Goal: Transaction & Acquisition: Register for event/course

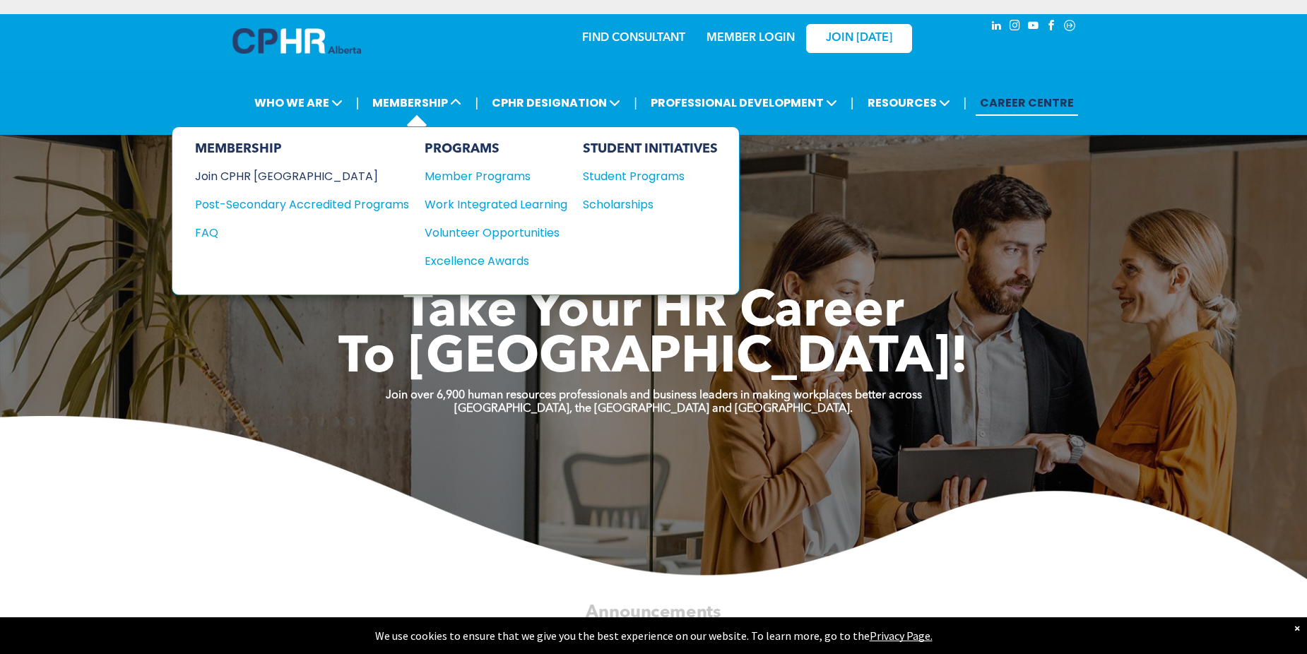
click at [291, 178] on div "Join CPHR [GEOGRAPHIC_DATA]" at bounding box center [291, 176] width 193 height 18
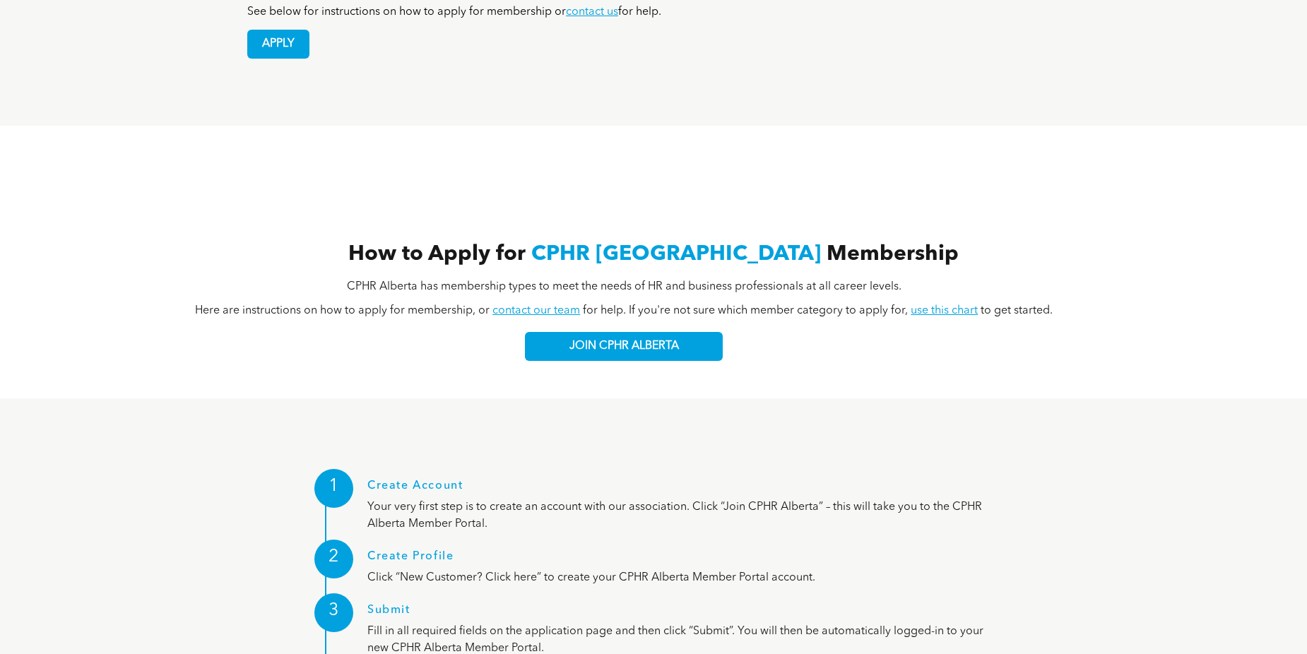
scroll to position [1484, 0]
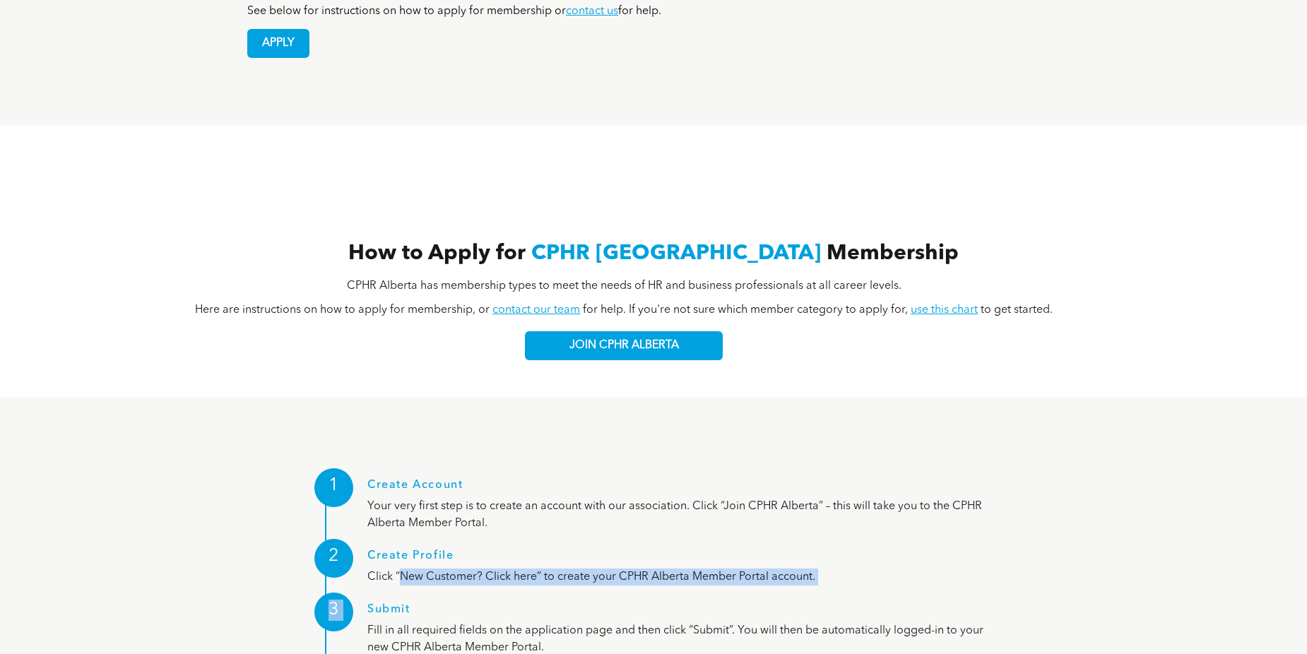
drag, startPoint x: 398, startPoint y: 518, endPoint x: 450, endPoint y: 532, distance: 53.5
drag, startPoint x: 450, startPoint y: 532, endPoint x: 448, endPoint y: 568, distance: 36.1
click at [438, 603] on h1 "Submit" at bounding box center [686, 612] width 639 height 19
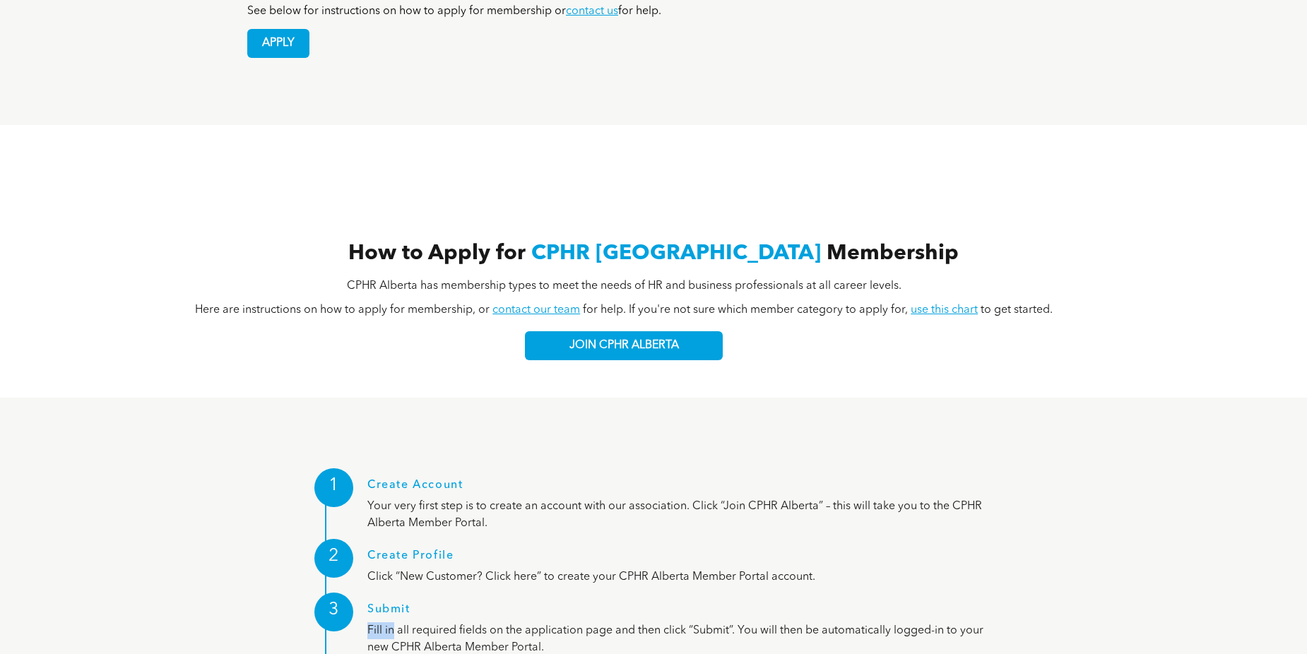
drag, startPoint x: 391, startPoint y: 579, endPoint x: 535, endPoint y: 559, distance: 145.5
click at [535, 603] on div "Submit Fill in all required fields on the application page and then click “Subm…" at bounding box center [686, 629] width 639 height 53
drag, startPoint x: 535, startPoint y: 559, endPoint x: 697, endPoint y: 557, distance: 161.1
click at [694, 603] on h1 "Submit" at bounding box center [686, 612] width 639 height 19
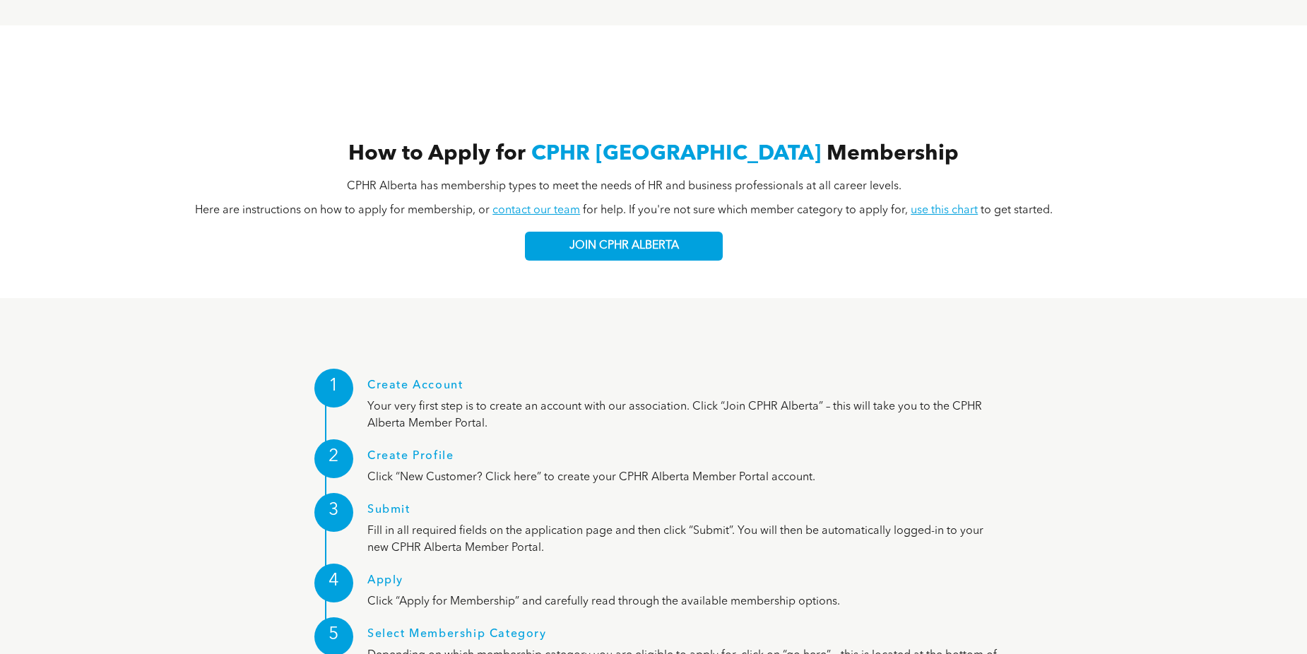
scroll to position [1625, 0]
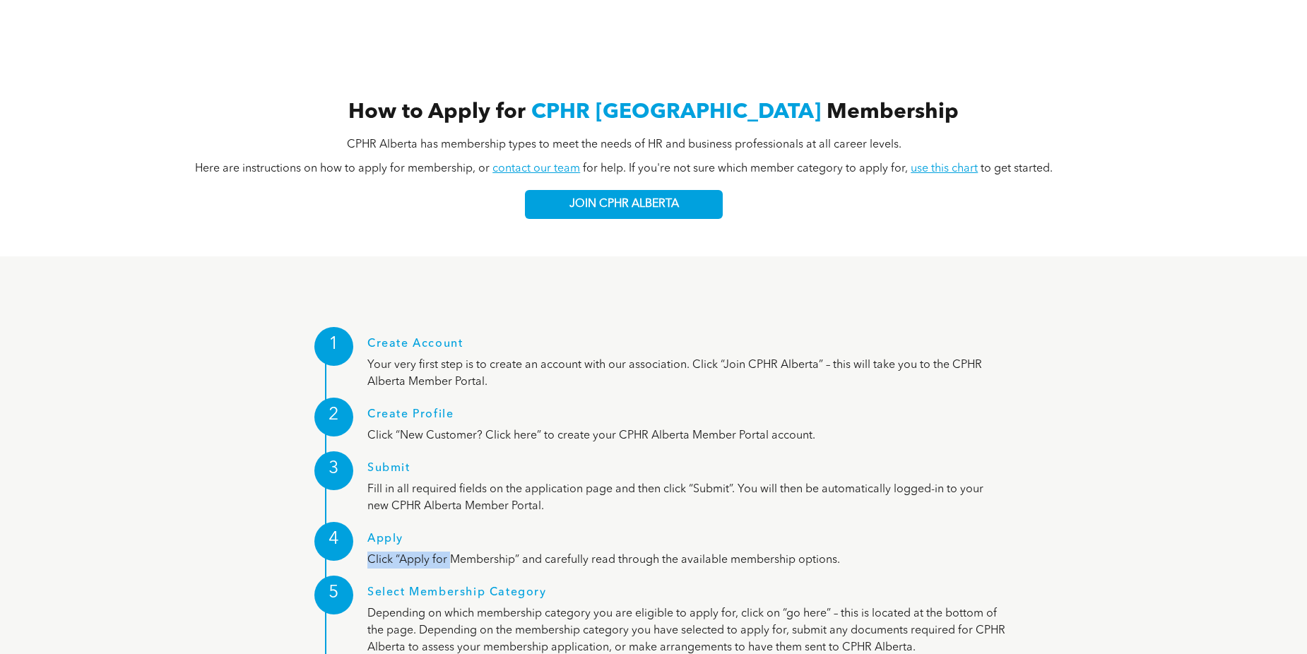
drag, startPoint x: 454, startPoint y: 502, endPoint x: 641, endPoint y: 489, distance: 187.7
click at [641, 533] on div "Apply Click “Apply for Membership” and carefully read through the available mem…" at bounding box center [686, 551] width 639 height 36
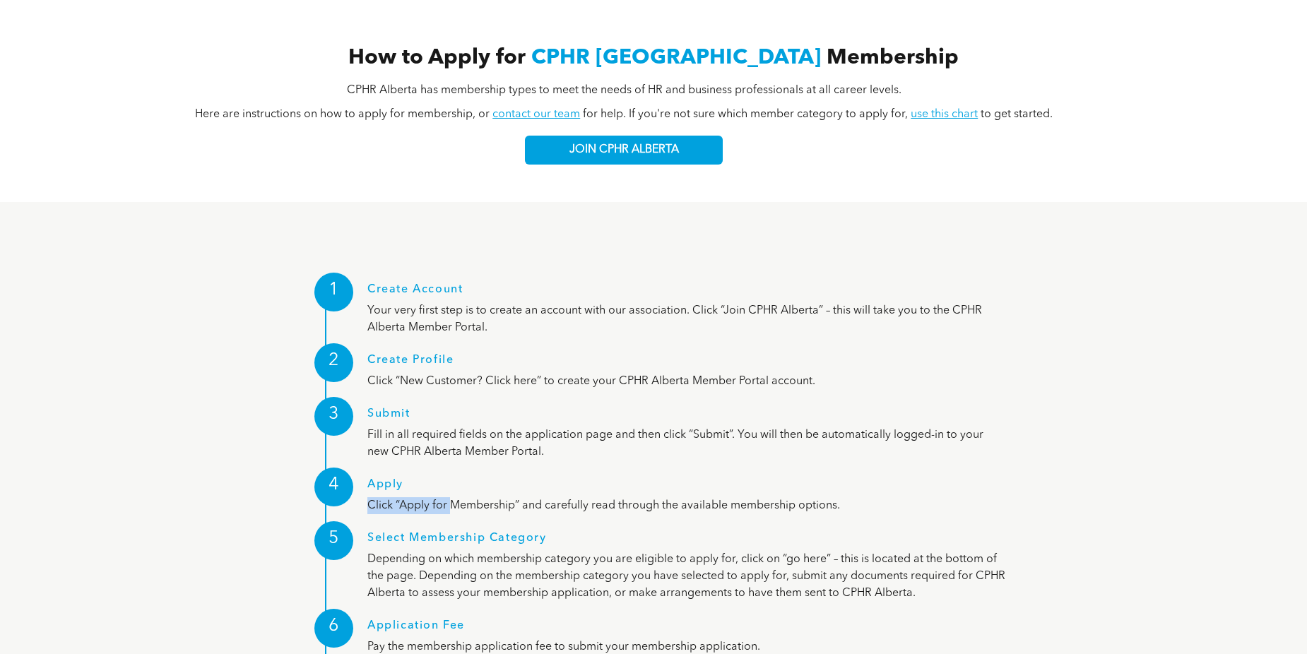
scroll to position [1695, 0]
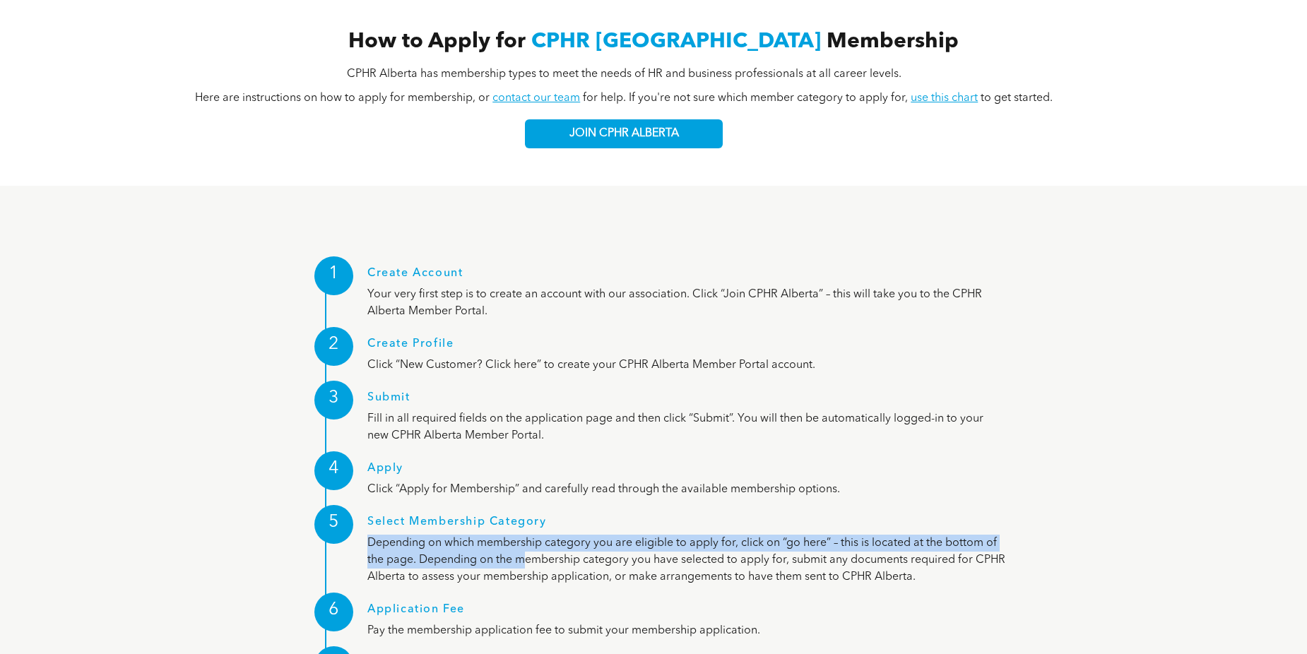
drag, startPoint x: 526, startPoint y: 496, endPoint x: 803, endPoint y: 472, distance: 278.0
click at [803, 516] on div "Select Membership Category Depending on which membership category you are eligi…" at bounding box center [686, 551] width 639 height 70
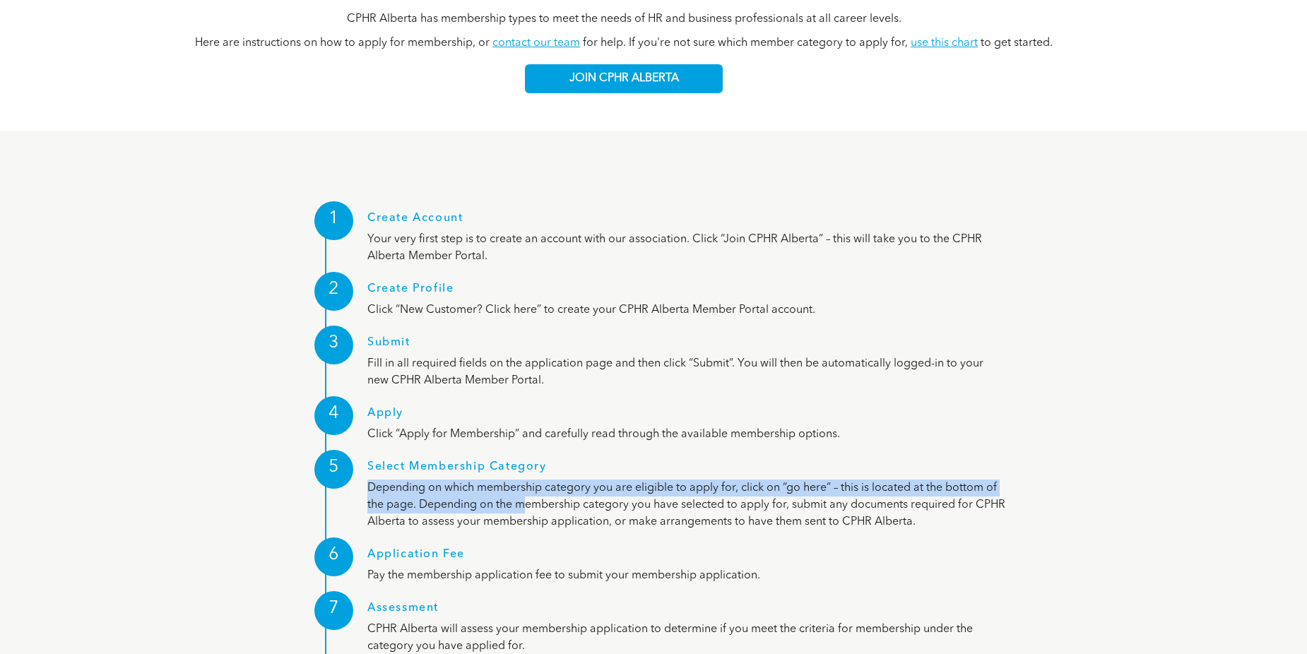
scroll to position [1766, 0]
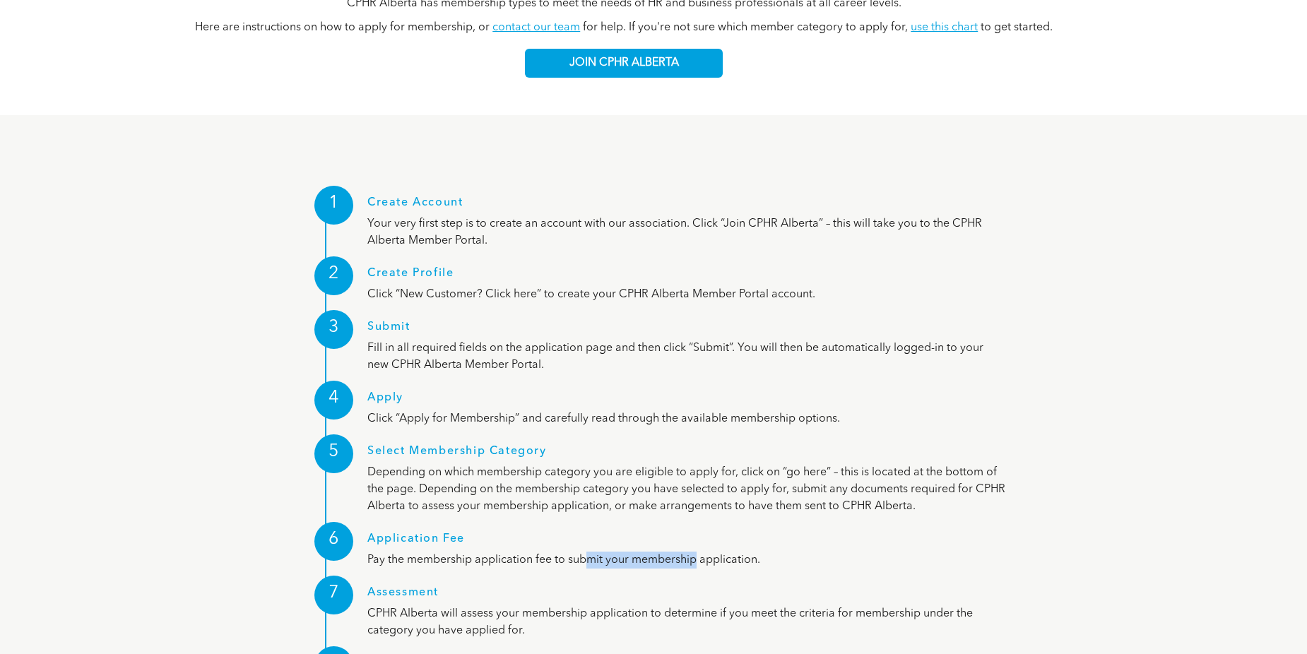
drag, startPoint x: 588, startPoint y: 510, endPoint x: 700, endPoint y: 502, distance: 112.6
click at [700, 552] on p "Pay the membership application fee to submit your membership application." at bounding box center [686, 560] width 639 height 17
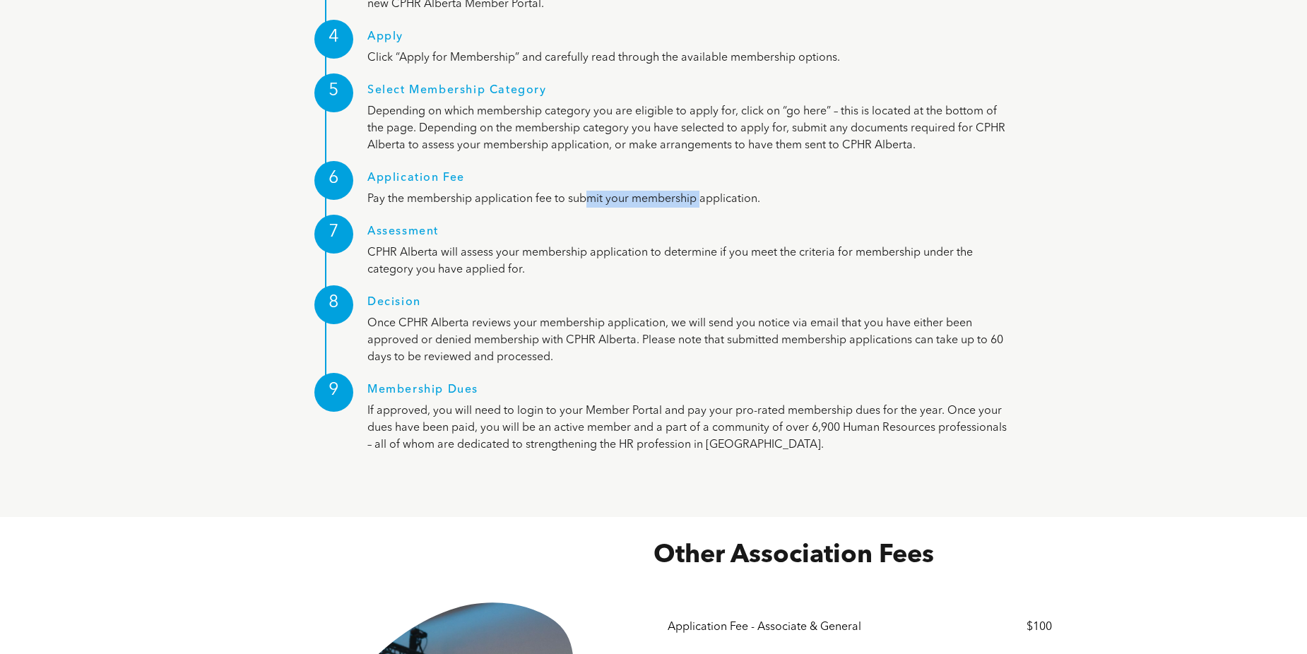
scroll to position [2261, 0]
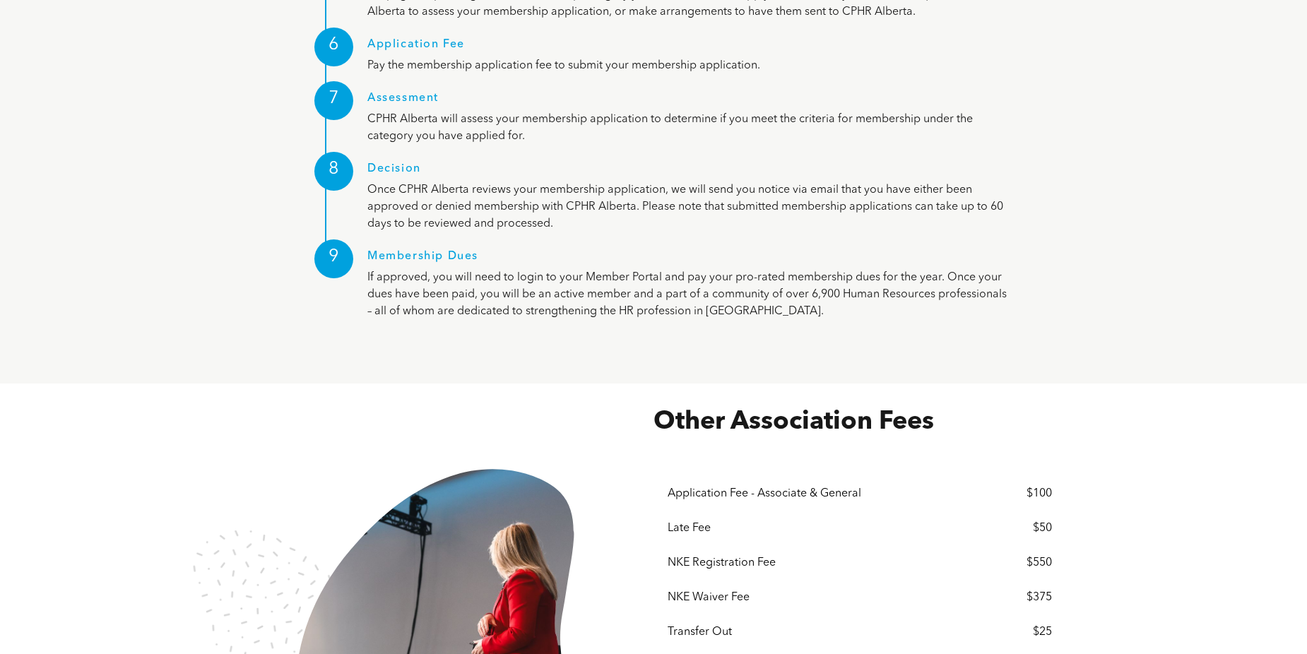
click at [700, 557] on div "NKE Registration Fee" at bounding box center [820, 563] width 304 height 13
click at [735, 557] on div "NKE Registration Fee" at bounding box center [820, 563] width 304 height 13
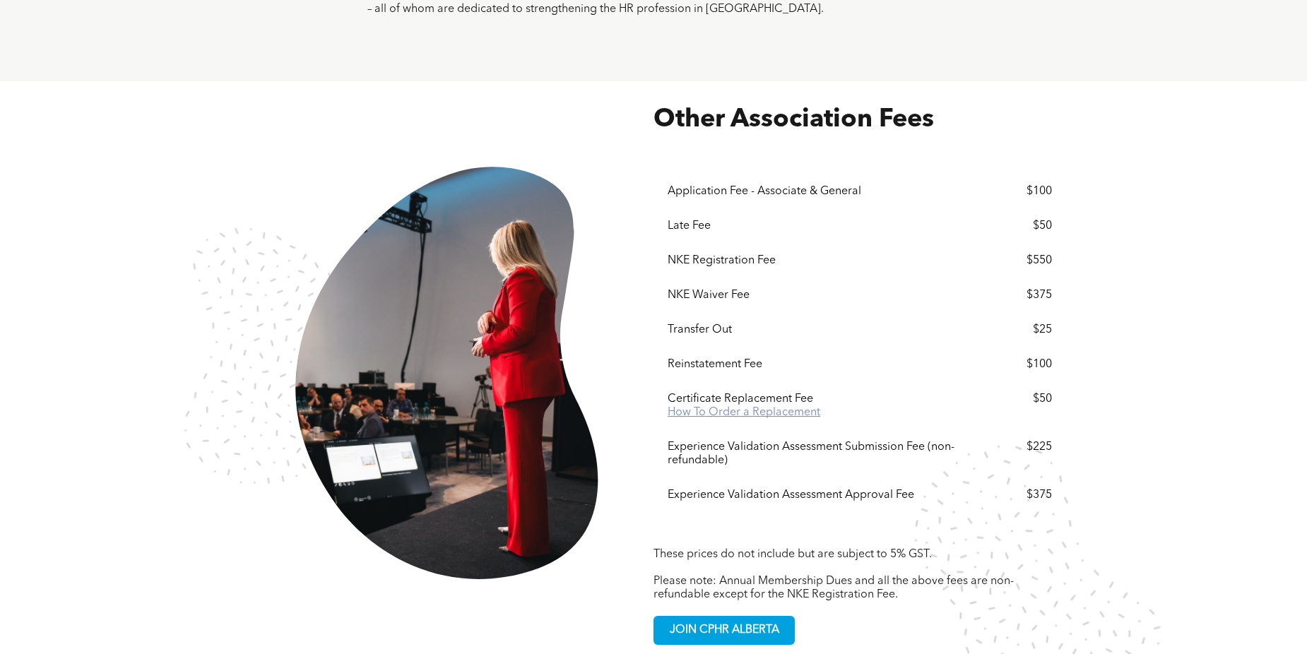
scroll to position [2614, 0]
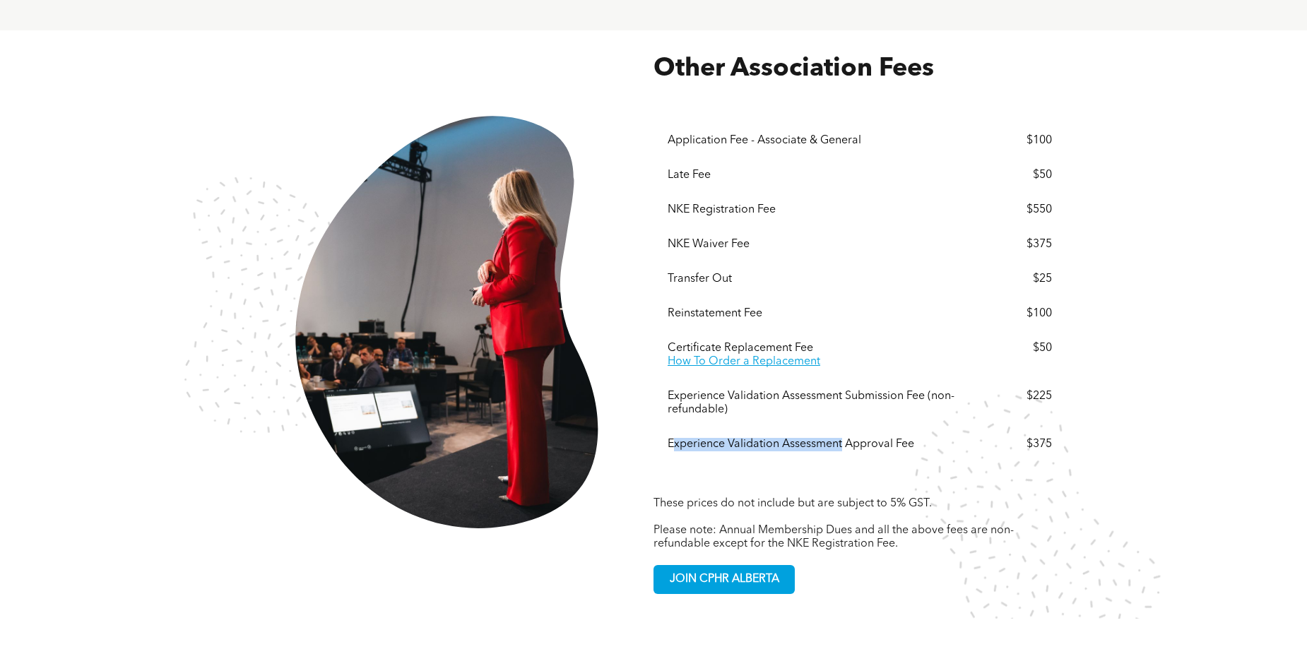
drag, startPoint x: 843, startPoint y: 392, endPoint x: 674, endPoint y: 391, distance: 169.5
click at [674, 438] on div "Experience Validation Assessment Approval Fee" at bounding box center [820, 444] width 304 height 13
drag, startPoint x: 674, startPoint y: 391, endPoint x: 811, endPoint y: 394, distance: 137.1
click at [811, 438] on div "Experience Validation Assessment Approval Fee" at bounding box center [820, 444] width 304 height 13
drag, startPoint x: 764, startPoint y: 344, endPoint x: 675, endPoint y: 297, distance: 101.4
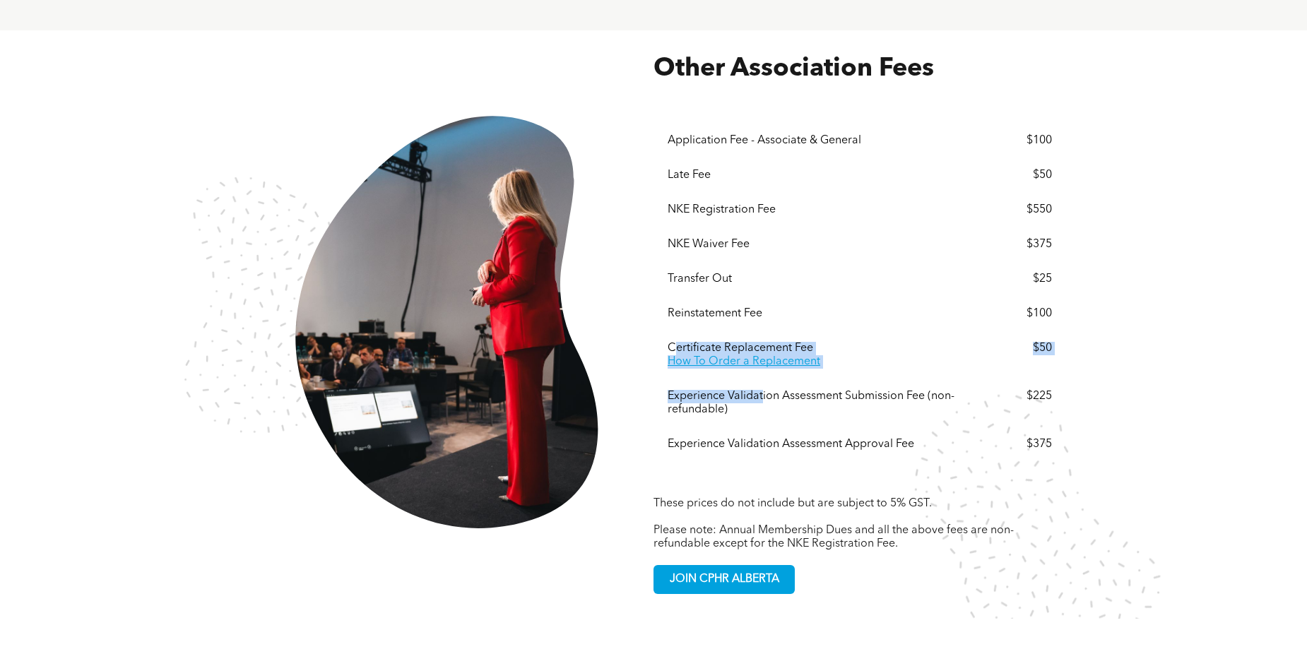
click at [675, 297] on div "Application Fee - Associate & General $100 Late Fee $50 NKE Registration Fee $5…" at bounding box center [860, 293] width 384 height 338
drag, startPoint x: 675, startPoint y: 297, endPoint x: 877, endPoint y: 310, distance: 203.2
click at [877, 355] on p "How To Order a Replacement" at bounding box center [820, 361] width 304 height 13
click at [709, 307] on div "Reinstatement Fee" at bounding box center [820, 313] width 304 height 13
click at [700, 262] on div "Transfer Out $25" at bounding box center [860, 279] width 384 height 35
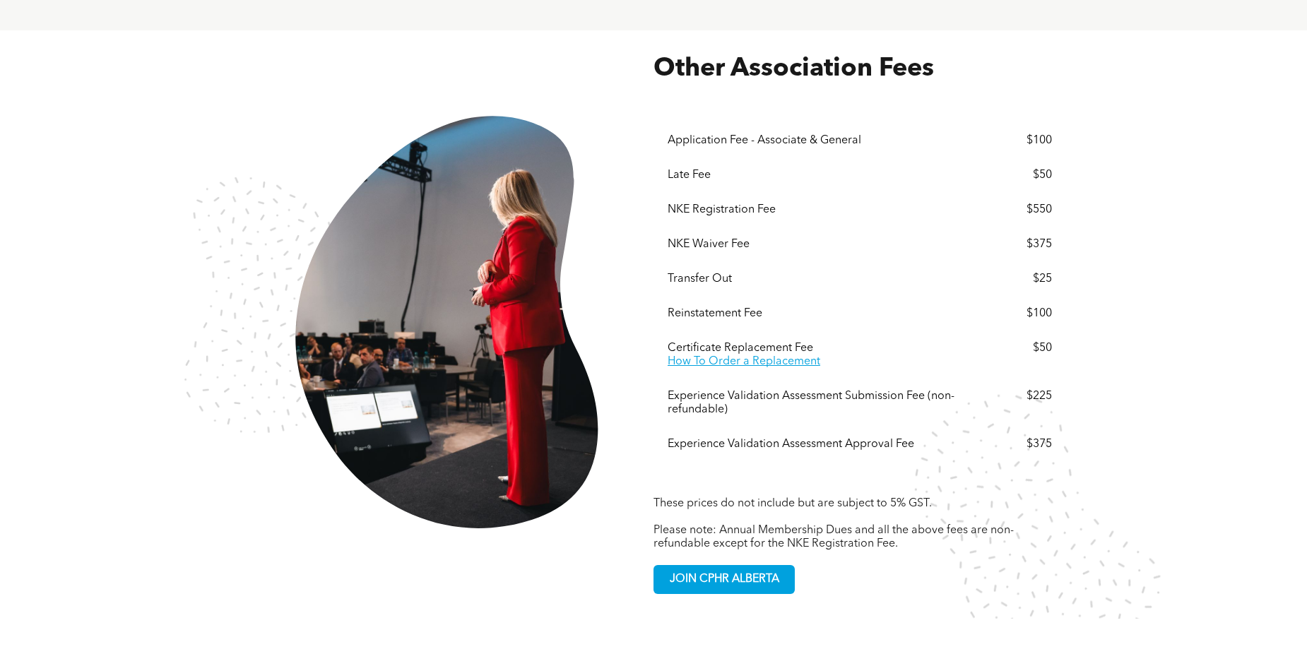
click at [697, 238] on div "NKE Waiver Fee" at bounding box center [820, 244] width 304 height 13
click at [699, 158] on div "Late Fee $50" at bounding box center [860, 175] width 384 height 35
click at [699, 134] on div "Application Fee - Associate & General" at bounding box center [820, 140] width 304 height 13
drag, startPoint x: 982, startPoint y: 158, endPoint x: 655, endPoint y: 161, distance: 327.1
click at [655, 161] on div "Menu Application Fee - Associate & General $100 Late Fee $50 NKE Registration F…" at bounding box center [859, 287] width 413 height 405
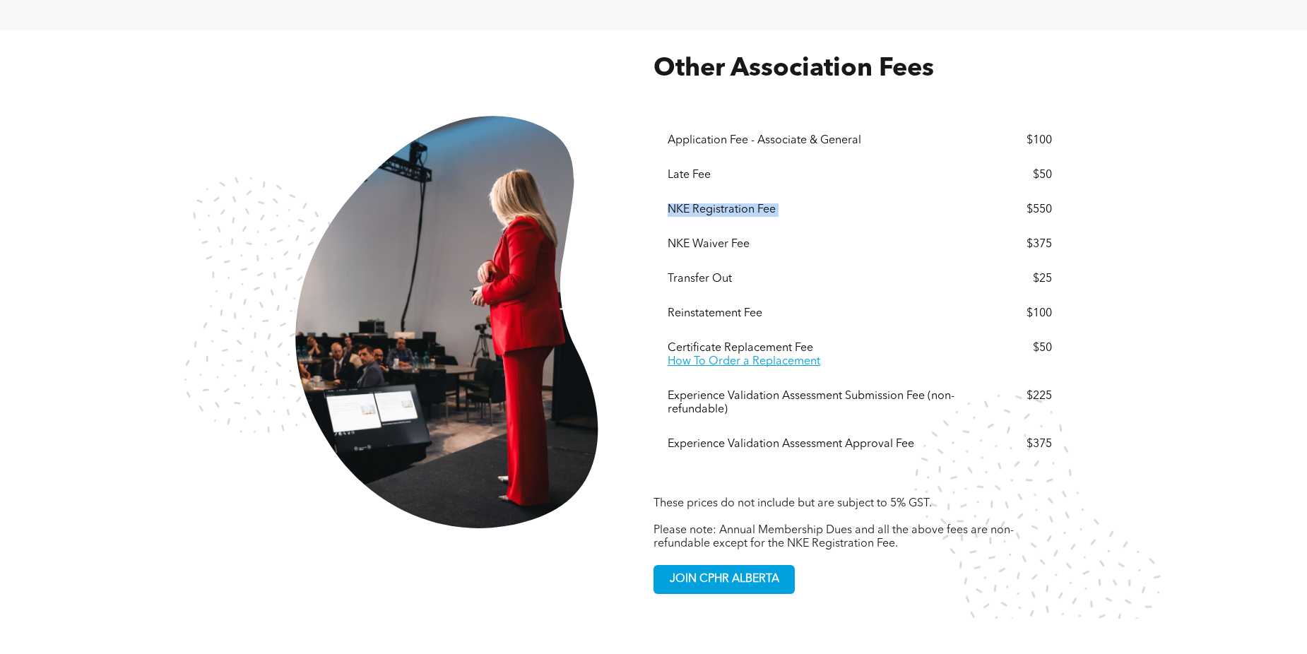
drag, startPoint x: 655, startPoint y: 161, endPoint x: 685, endPoint y: 165, distance: 30.6
click at [685, 193] on div "NKE Registration Fee $550" at bounding box center [860, 210] width 384 height 35
click at [675, 203] on div "NKE Registration Fee" at bounding box center [820, 209] width 304 height 13
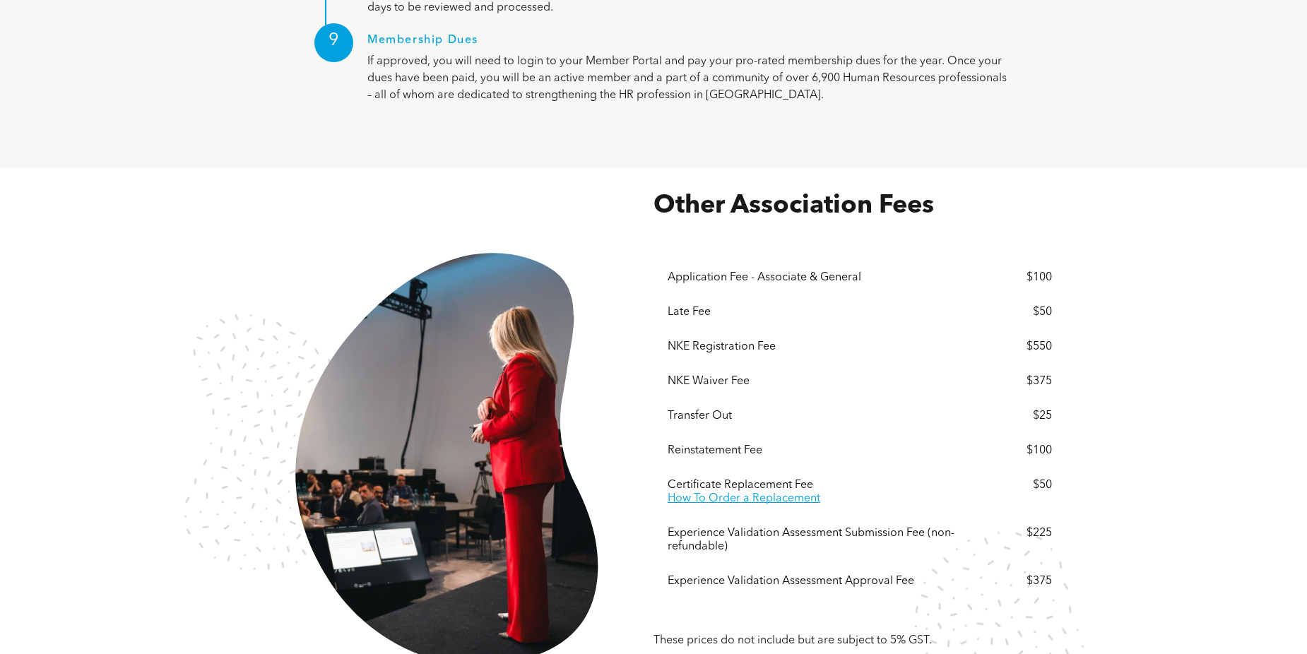
scroll to position [1058, 0]
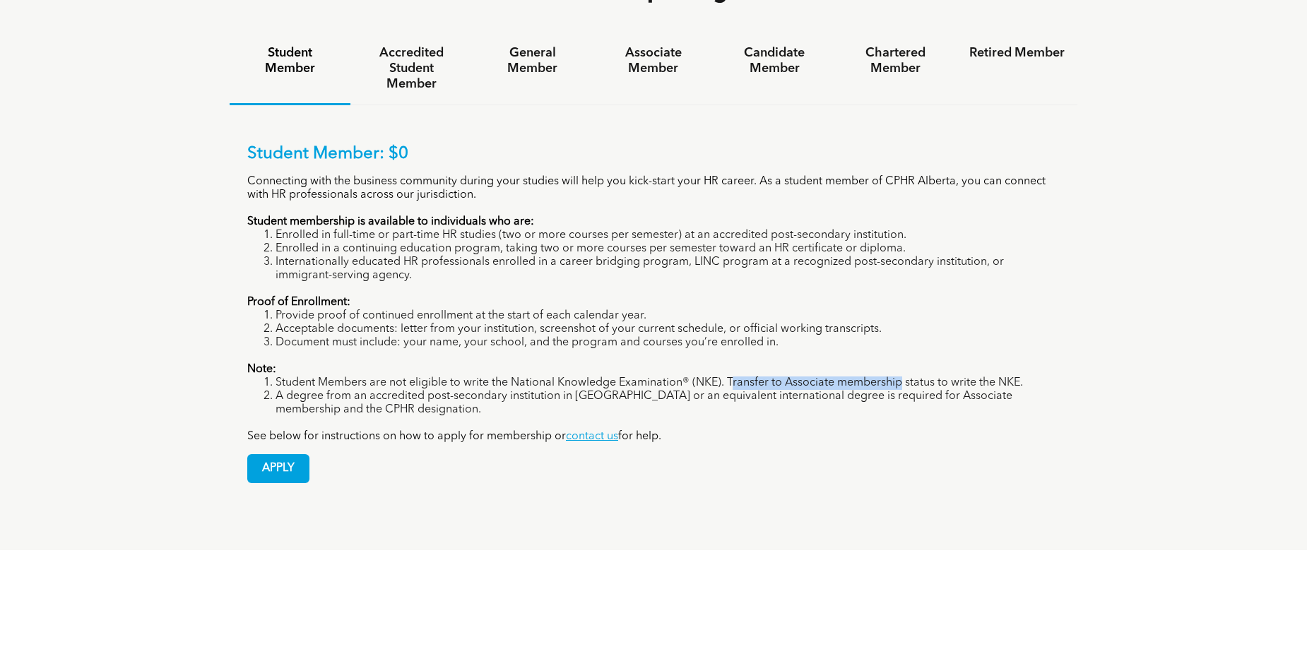
drag, startPoint x: 730, startPoint y: 328, endPoint x: 899, endPoint y: 323, distance: 168.9
click at [899, 377] on li "Student Members are not eligible to write the National Knowledge Examination® (…" at bounding box center [668, 383] width 784 height 13
click at [408, 390] on li "A degree from an accredited post-secondary institution in Canada or an equivale…" at bounding box center [668, 403] width 784 height 27
drag, startPoint x: 325, startPoint y: 344, endPoint x: 428, endPoint y: 337, distance: 103.4
click at [428, 390] on li "A degree from an accredited post-secondary institution in Canada or an equivale…" at bounding box center [668, 403] width 784 height 27
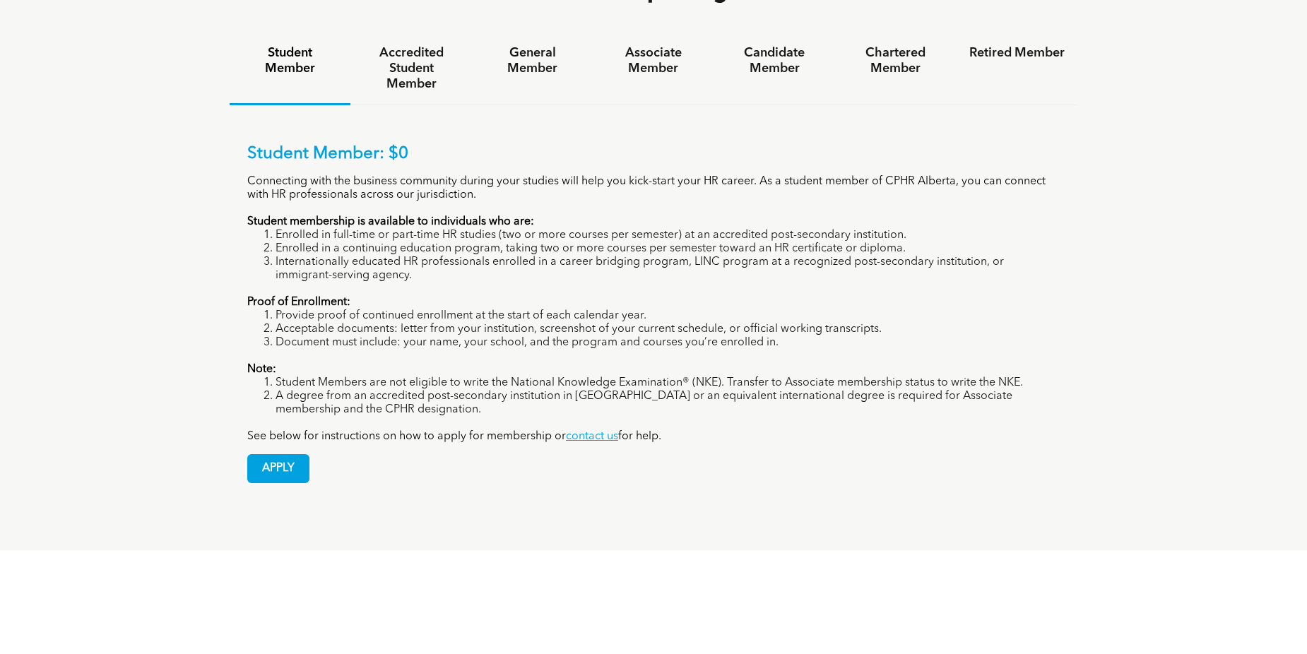
drag, startPoint x: 428, startPoint y: 337, endPoint x: 355, endPoint y: 319, distance: 75.7
click at [355, 363] on p "Note:" at bounding box center [653, 369] width 812 height 13
drag, startPoint x: 345, startPoint y: 321, endPoint x: 502, endPoint y: 324, distance: 156.8
click at [502, 377] on li "Student Members are not eligible to write the National Knowledge Examination® (…" at bounding box center [668, 383] width 784 height 13
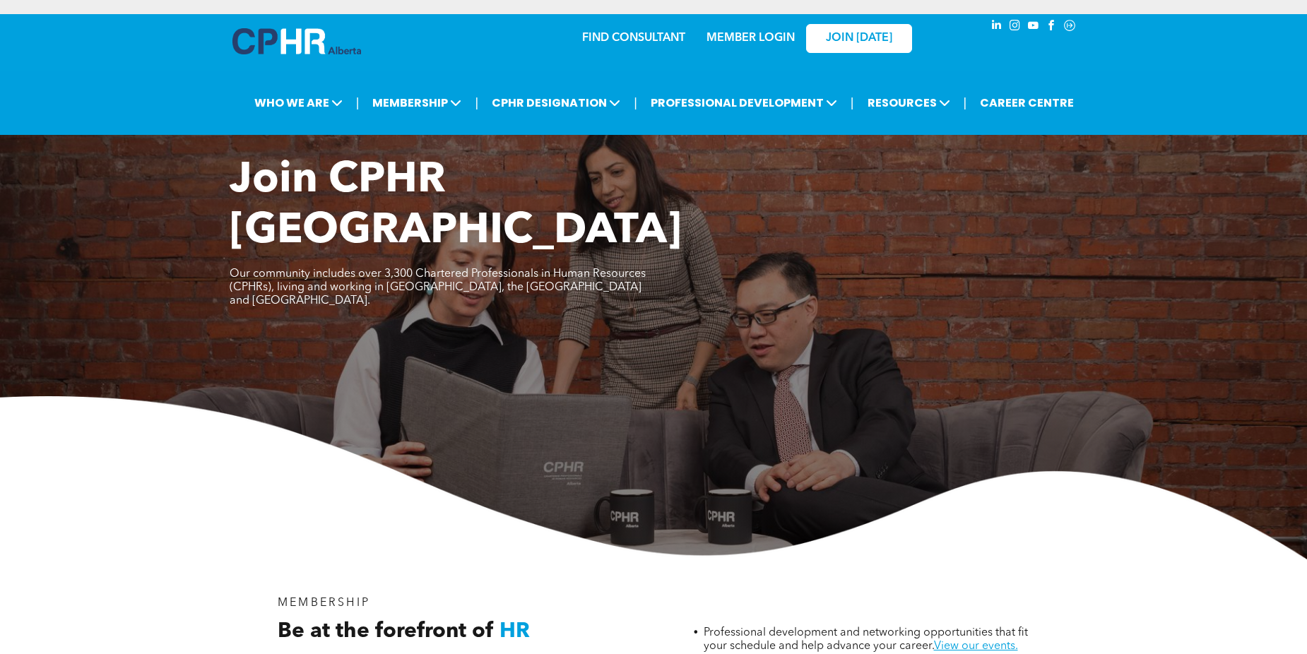
scroll to position [71, 0]
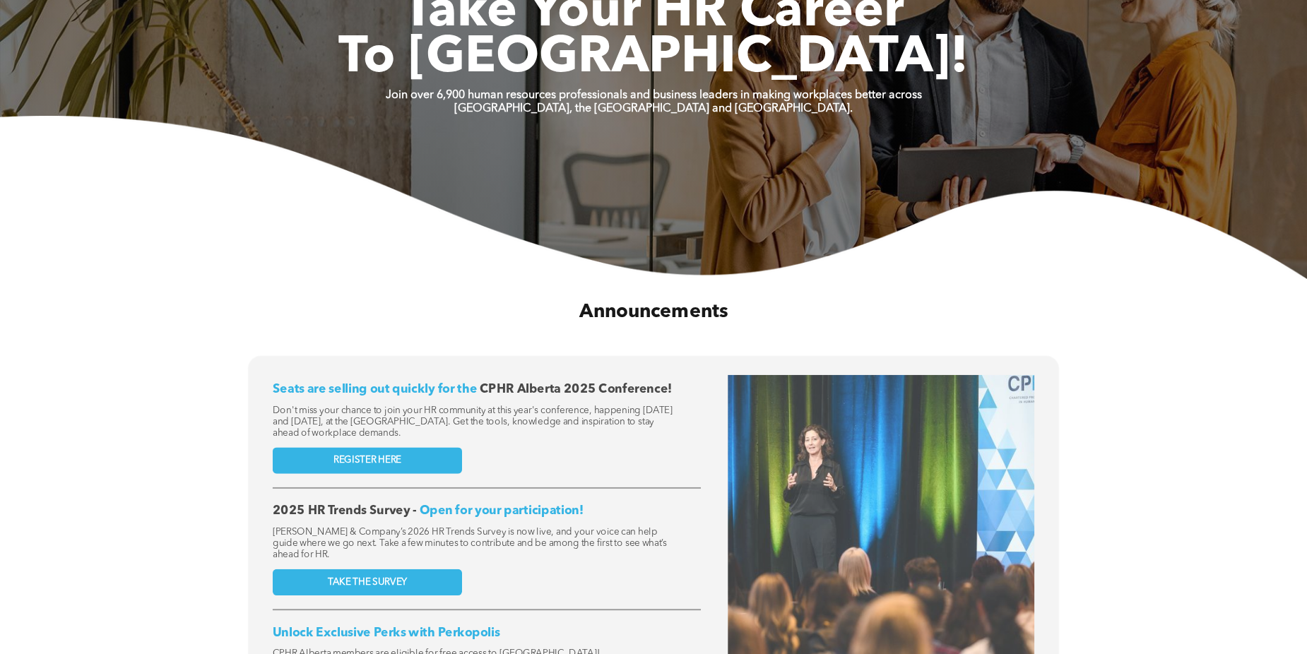
scroll to position [353, 0]
